Goal: Participate in discussion: Engage in conversation with other users on a specific topic

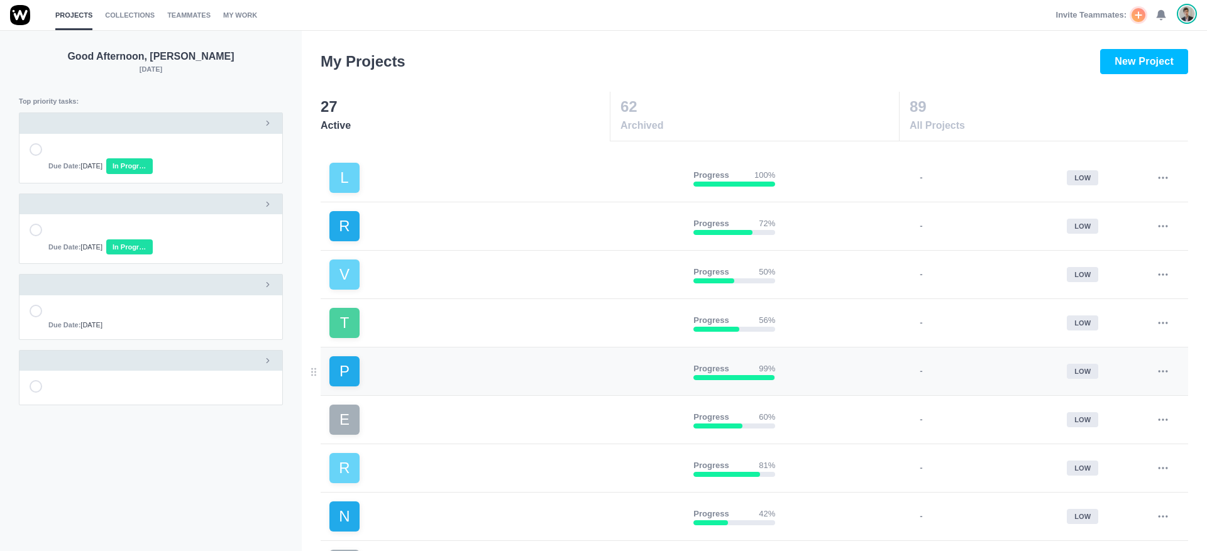
click at [431, 362] on link "P" at bounding box center [506, 371] width 354 height 30
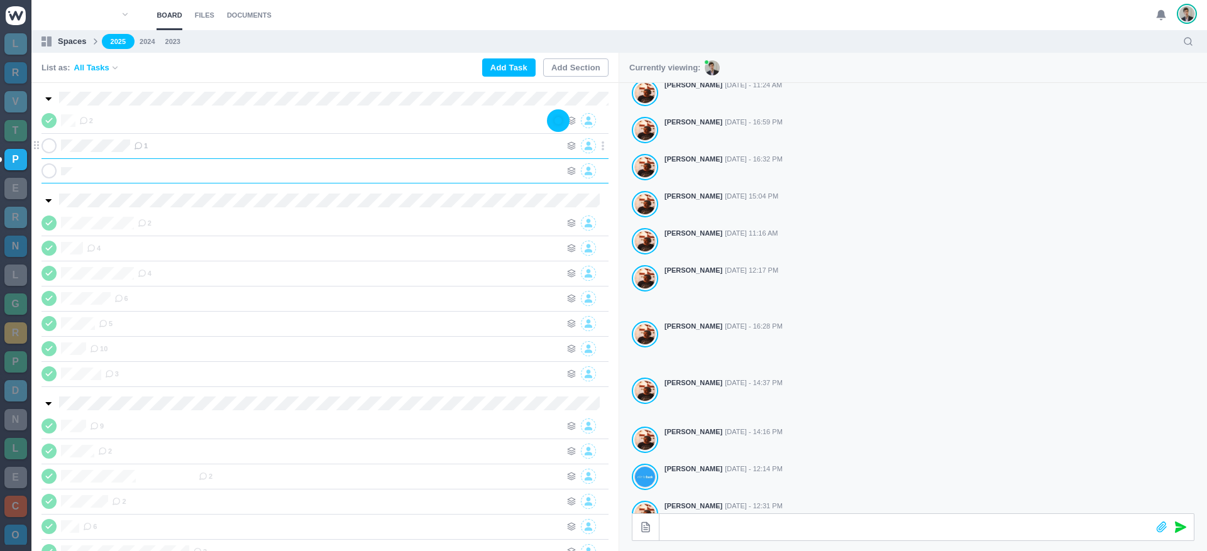
scroll to position [0, 1]
click at [567, 173] on icon at bounding box center [571, 171] width 9 height 9
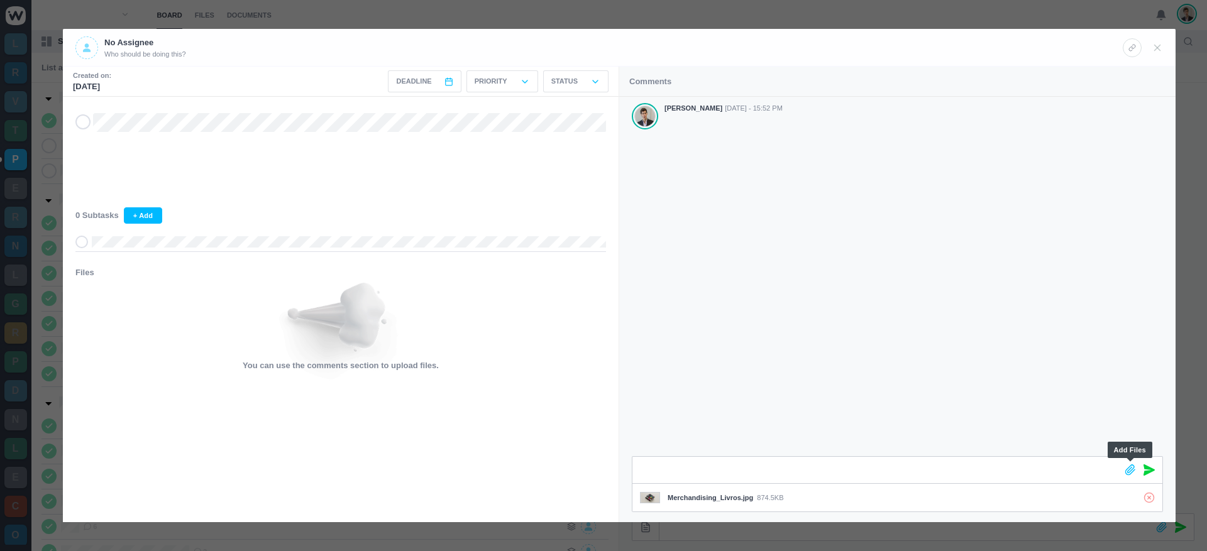
click at [1152, 468] on icon at bounding box center [1149, 470] width 11 height 11
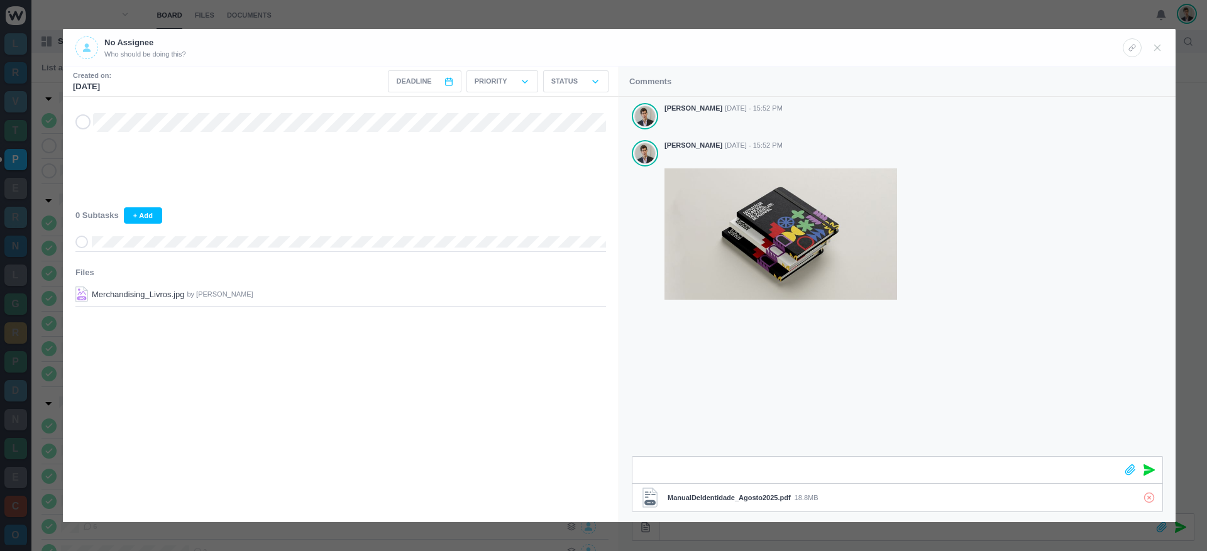
click at [1145, 472] on icon at bounding box center [1149, 470] width 11 height 11
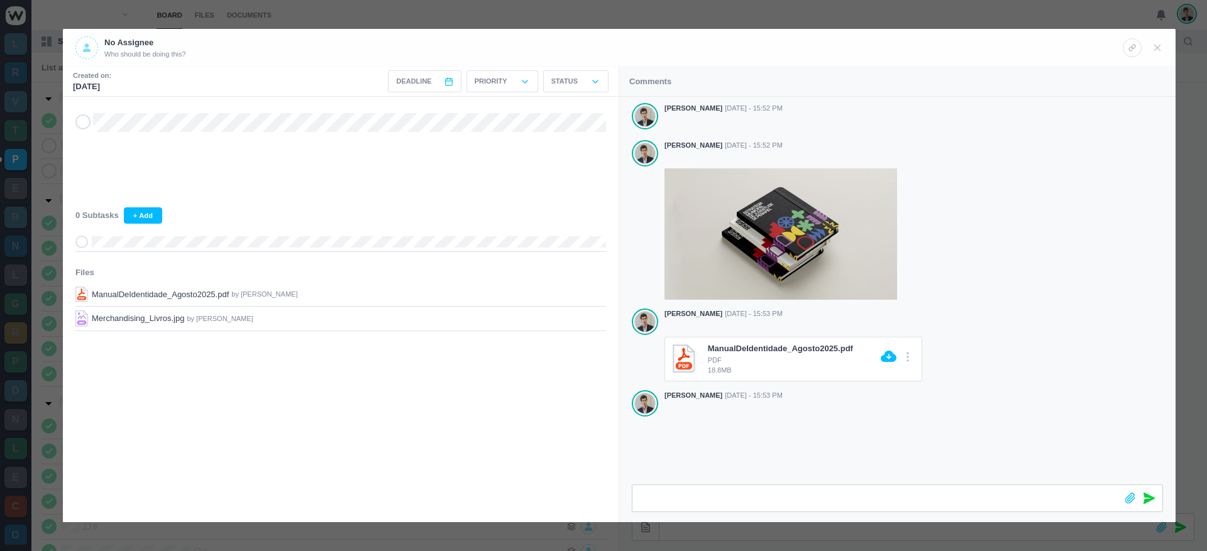
click at [746, 445] on div "[PERSON_NAME] [DATE] - 15:52 PM [PERSON_NAME] [DATE] - 15:52 PM [PERSON_NAME] […" at bounding box center [897, 291] width 556 height 388
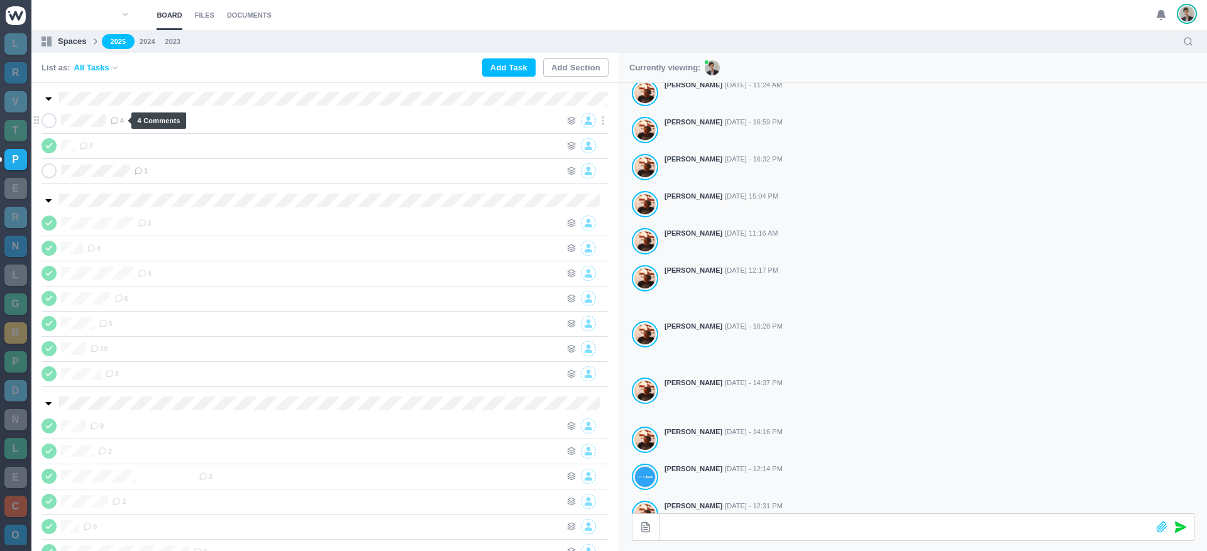
click at [112, 122] on use at bounding box center [114, 121] width 7 height 7
